Goal: Task Accomplishment & Management: Manage account settings

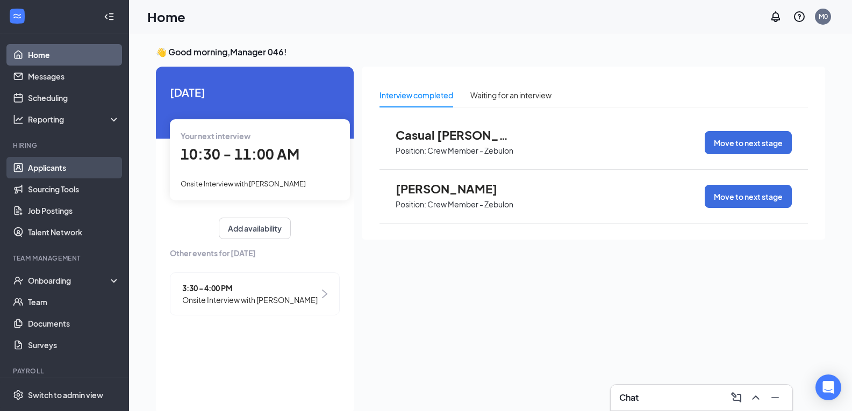
click at [59, 166] on link "Applicants" at bounding box center [74, 167] width 92 height 21
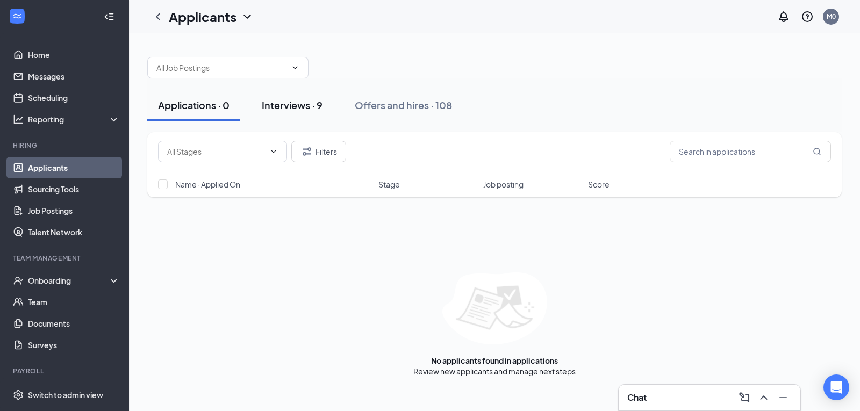
click at [283, 107] on div "Interviews · 9" at bounding box center [292, 104] width 61 height 13
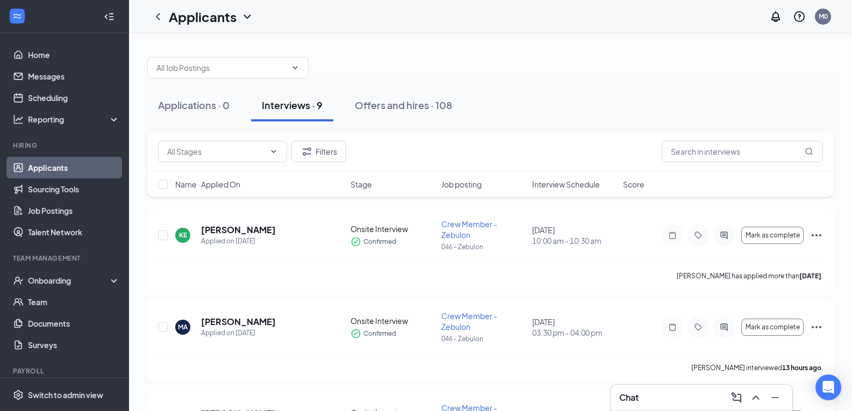
click at [580, 184] on span "Interview Schedule" at bounding box center [566, 184] width 68 height 11
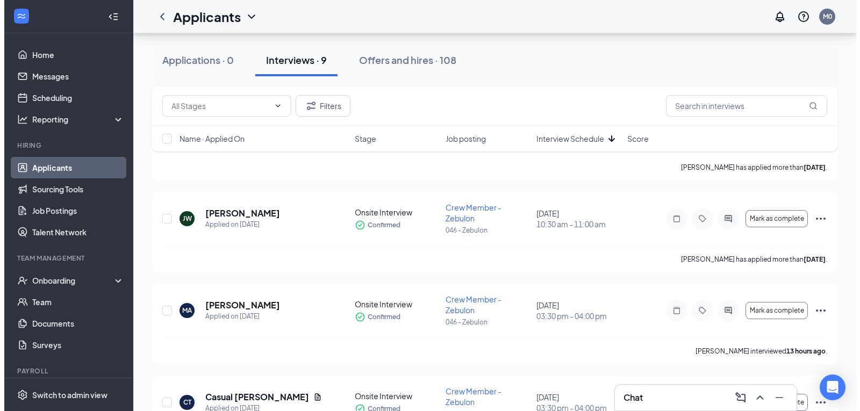
scroll to position [180, 0]
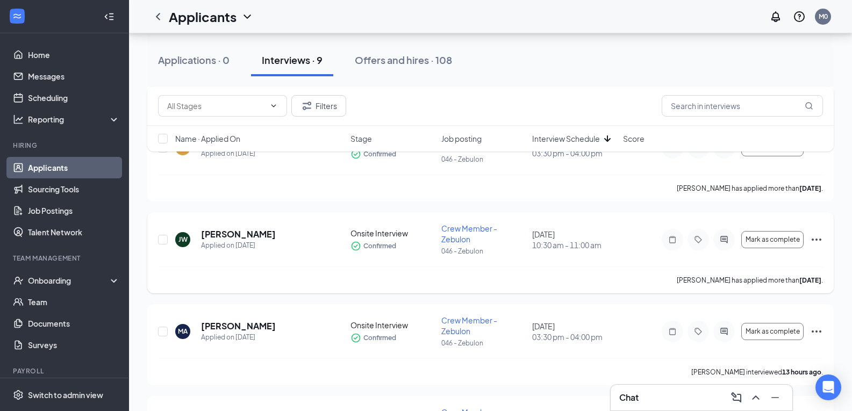
click at [252, 236] on h5 "[PERSON_NAME]" at bounding box center [238, 234] width 75 height 12
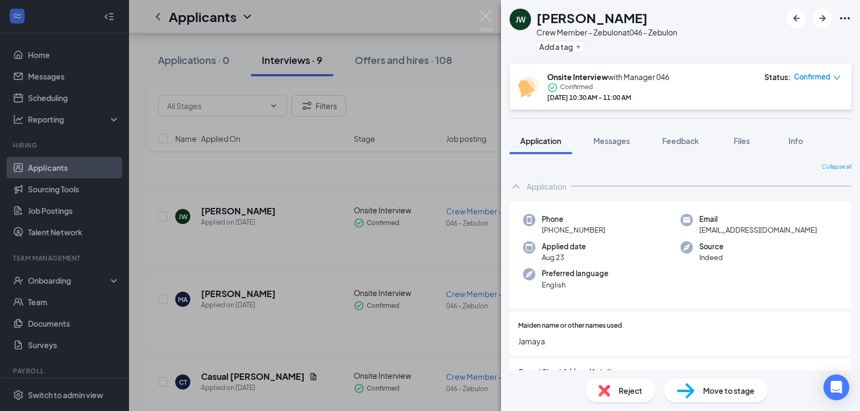
click at [848, 19] on icon "Ellipses" at bounding box center [844, 18] width 13 height 13
click at [845, 17] on icon "Ellipses" at bounding box center [844, 18] width 13 height 13
click at [849, 20] on icon "Ellipses" at bounding box center [844, 18] width 13 height 13
click at [798, 44] on link "View full application" at bounding box center [763, 38] width 69 height 12
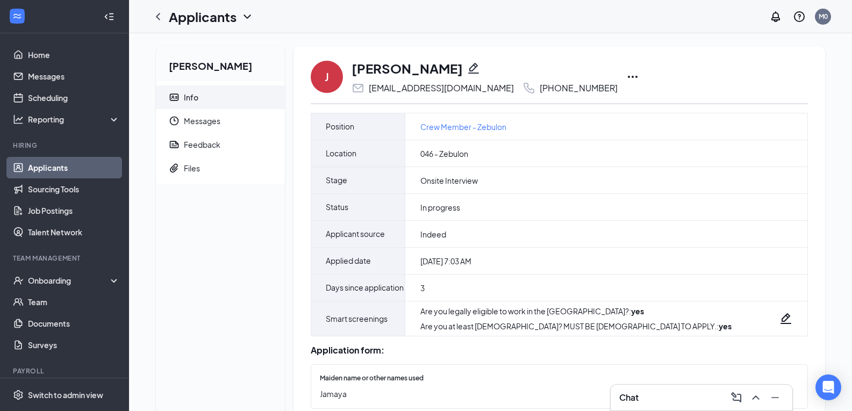
click at [604, 77] on div "J Jamaya Wilson imsojamayaaa@icloud.com +1 (252) 966-8386" at bounding box center [559, 76] width 497 height 35
click at [626, 79] on icon "Ellipses" at bounding box center [632, 76] width 13 height 13
click at [626, 74] on icon "Ellipses" at bounding box center [632, 76] width 13 height 13
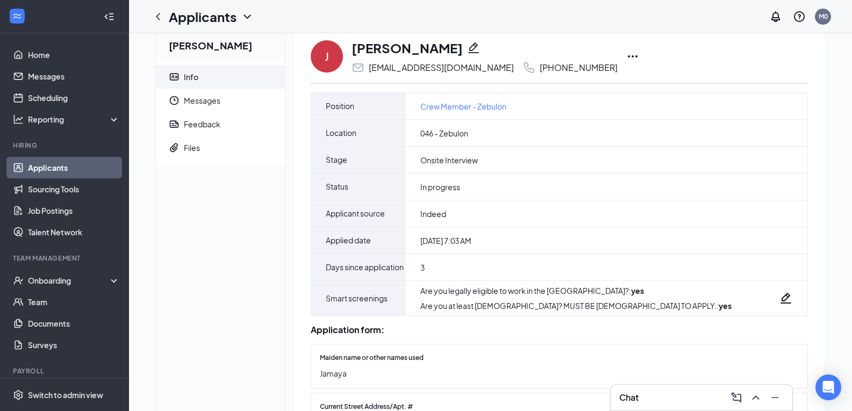
click at [605, 52] on div "J Jamaya Wilson imsojamayaaa@icloud.com +1 (252) 966-8386 Mark as hired Request…" at bounding box center [559, 56] width 497 height 35
click at [628, 57] on icon "Ellipses" at bounding box center [633, 56] width 10 height 2
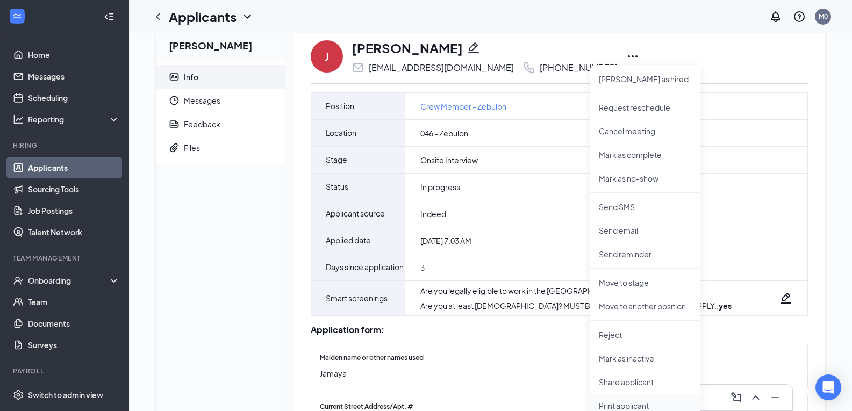
click at [626, 407] on p "Print applicant" at bounding box center [645, 405] width 92 height 11
